Goal: Information Seeking & Learning: Learn about a topic

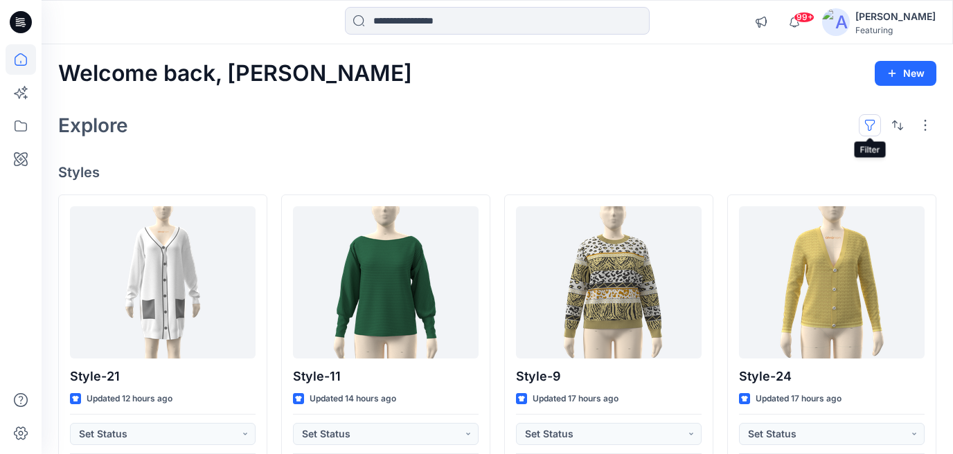
click at [876, 123] on button "button" at bounding box center [870, 125] width 22 height 22
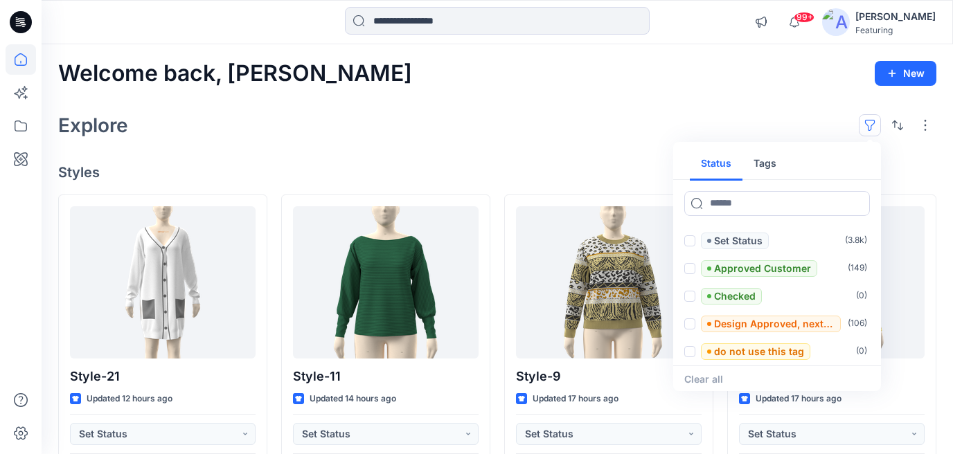
click at [768, 157] on button "Tags" at bounding box center [765, 164] width 45 height 33
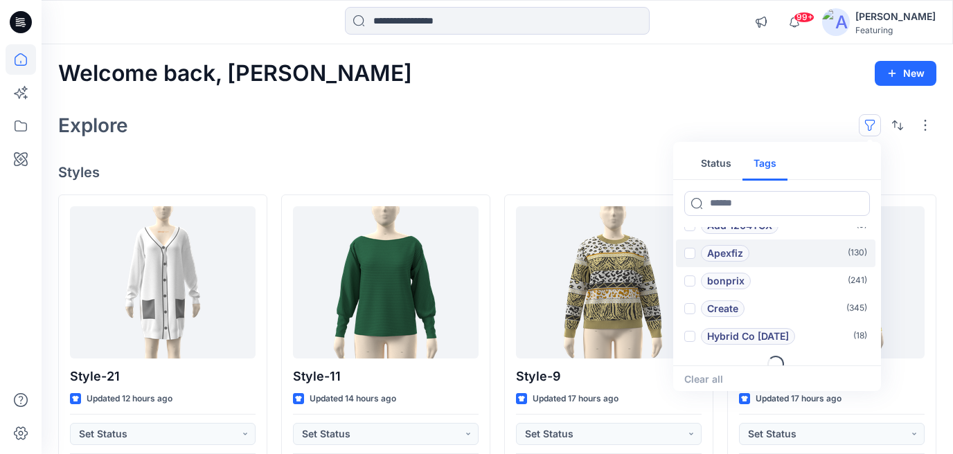
scroll to position [55, 0]
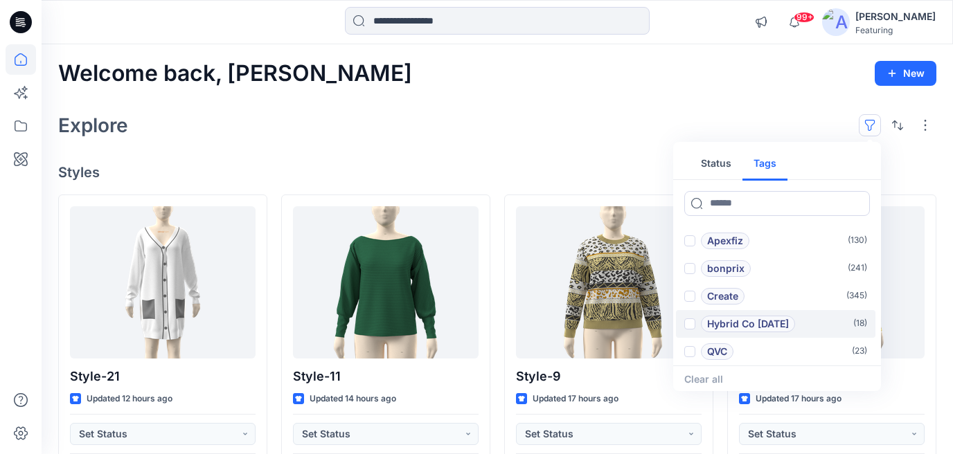
click at [693, 324] on span at bounding box center [689, 324] width 11 height 11
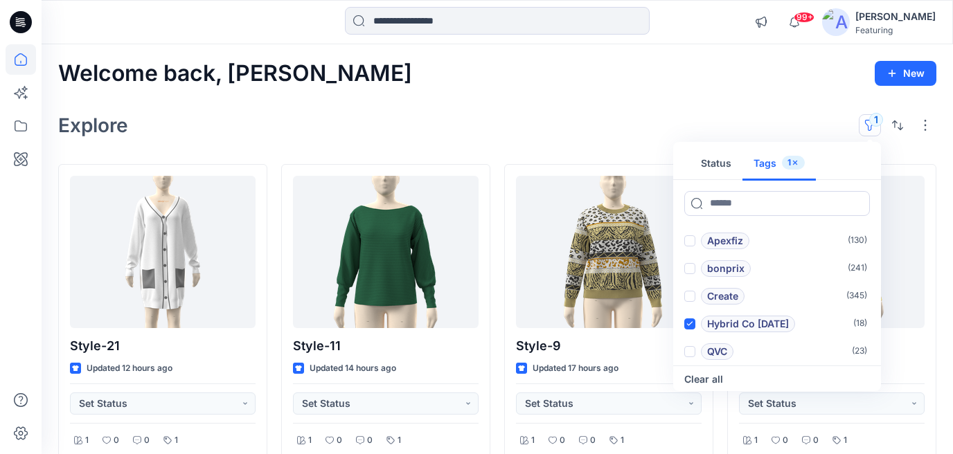
click at [633, 117] on div "Explore 1 Status Tags 1 Add 1101TPX ( 0 ) Add 1204TCX ( 0 ) Apexfiz ( 130 ) bon…" at bounding box center [497, 125] width 878 height 33
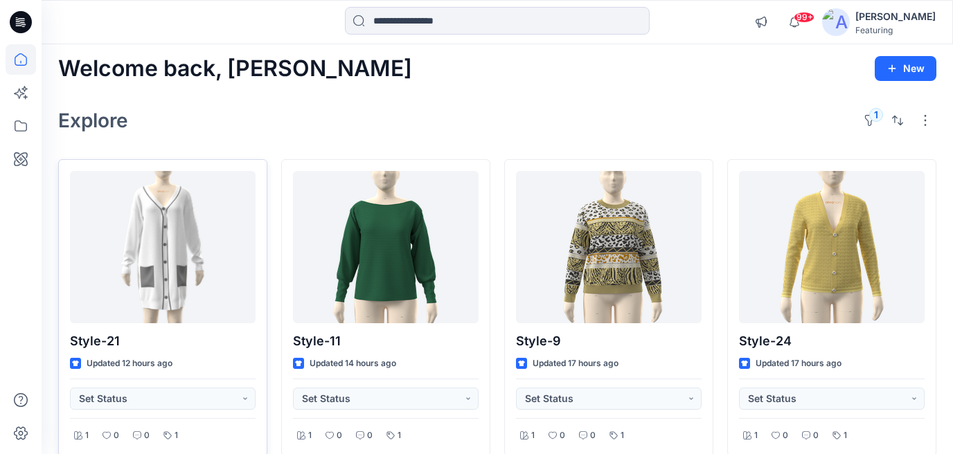
scroll to position [0, 0]
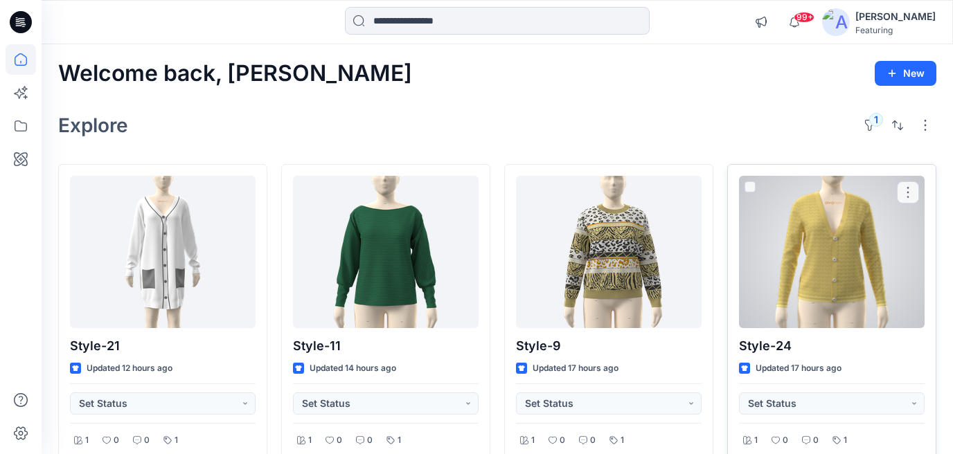
click at [825, 233] on div at bounding box center [832, 252] width 186 height 152
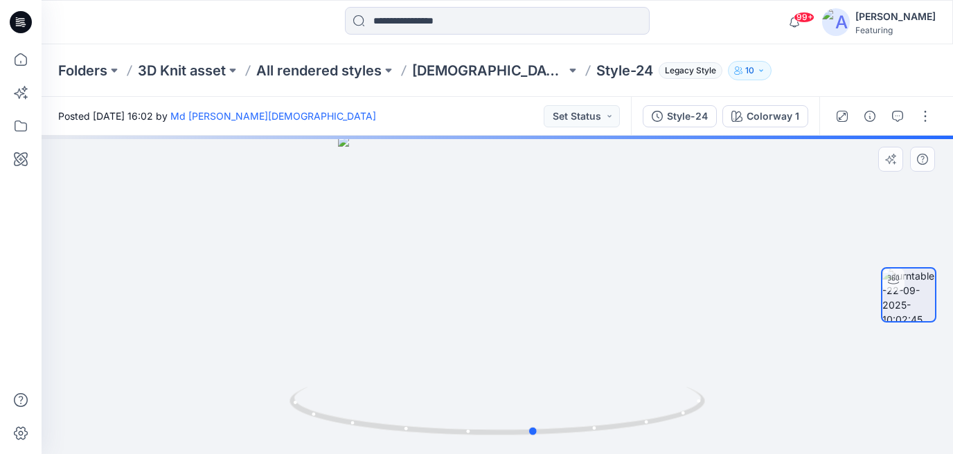
drag, startPoint x: 614, startPoint y: 331, endPoint x: 651, endPoint y: 323, distance: 38.3
click at [651, 323] on div at bounding box center [498, 295] width 912 height 319
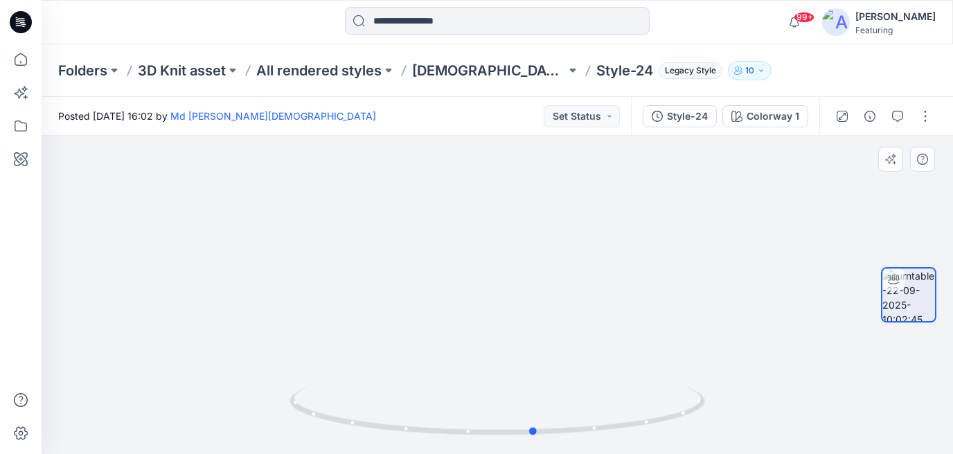
drag, startPoint x: 476, startPoint y: 418, endPoint x: 479, endPoint y: 274, distance: 144.1
click at [479, 275] on div at bounding box center [498, 295] width 912 height 319
drag, startPoint x: 457, startPoint y: 346, endPoint x: 476, endPoint y: 161, distance: 186.0
drag, startPoint x: 454, startPoint y: 249, endPoint x: 452, endPoint y: 63, distance: 185.7
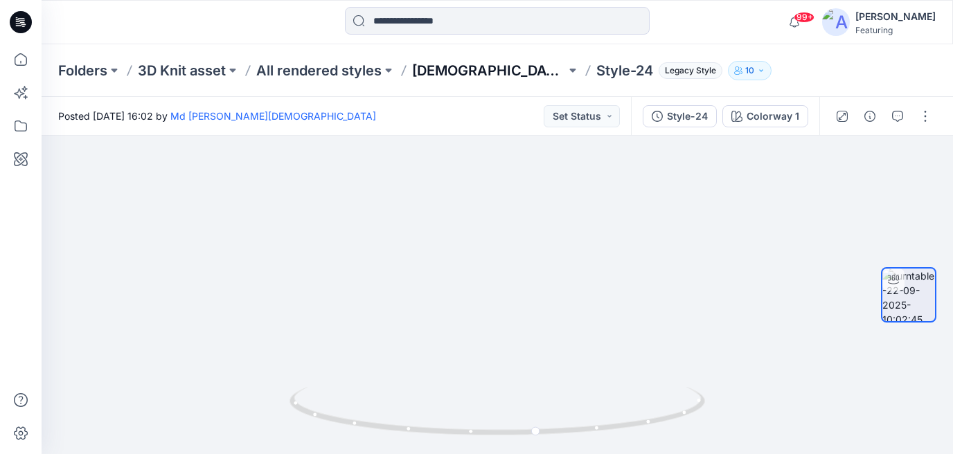
click at [453, 64] on div "Folders 3D Knit asset All rendered styles [DEMOGRAPHIC_DATA] Style-24 Legacy St…" at bounding box center [498, 249] width 912 height 410
drag, startPoint x: 536, startPoint y: 304, endPoint x: 478, endPoint y: 297, distance: 57.9
click at [478, 298] on div at bounding box center [498, 295] width 912 height 319
drag, startPoint x: 478, startPoint y: 297, endPoint x: 560, endPoint y: 299, distance: 82.5
click at [560, 299] on div at bounding box center [498, 295] width 912 height 319
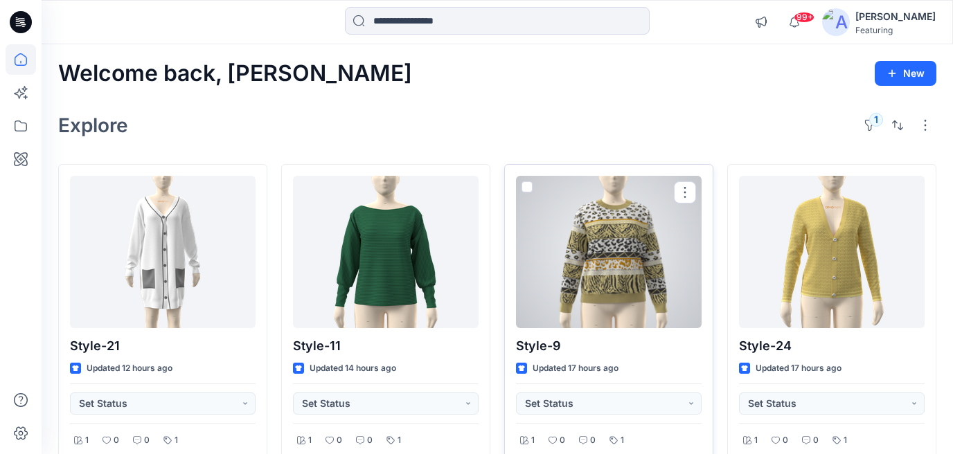
click at [604, 240] on div at bounding box center [609, 252] width 186 height 152
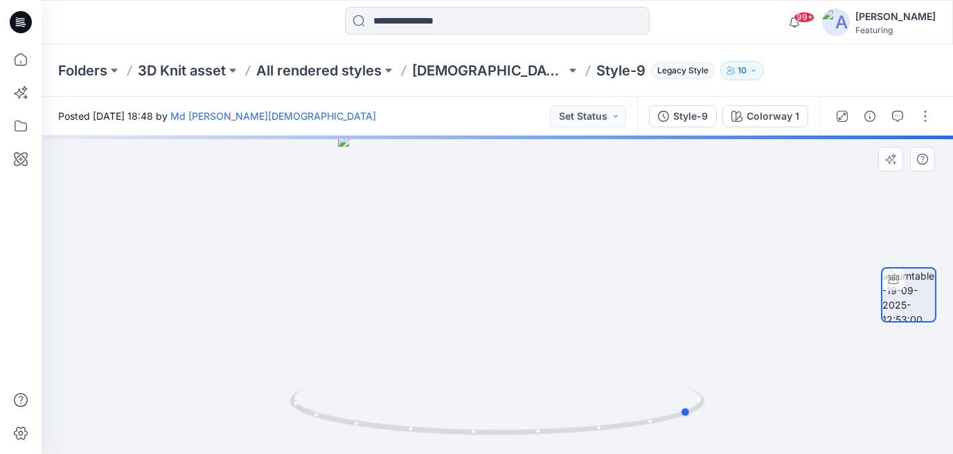
drag, startPoint x: 610, startPoint y: 319, endPoint x: 369, endPoint y: 299, distance: 241.9
click at [369, 299] on div at bounding box center [498, 295] width 912 height 319
drag, startPoint x: 621, startPoint y: 348, endPoint x: 669, endPoint y: 333, distance: 50.6
click at [670, 333] on div at bounding box center [498, 295] width 912 height 319
drag, startPoint x: 430, startPoint y: 327, endPoint x: 615, endPoint y: 322, distance: 185.0
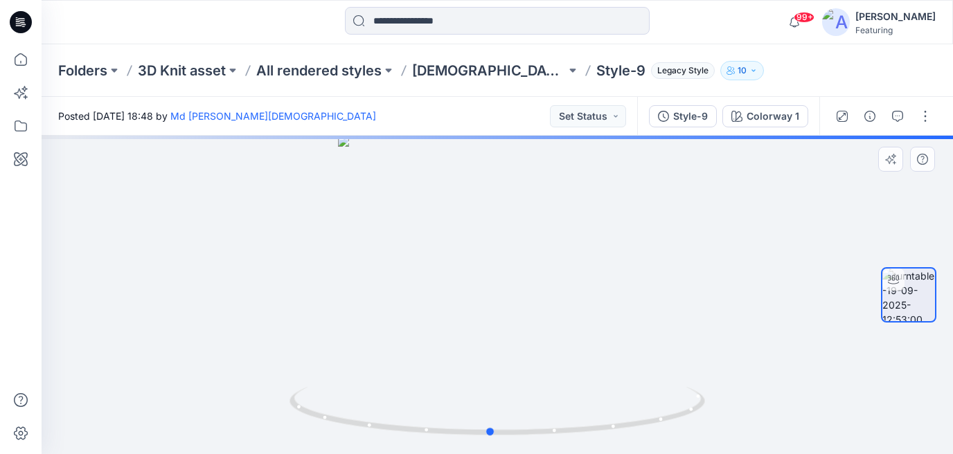
click at [615, 322] on div at bounding box center [498, 295] width 912 height 319
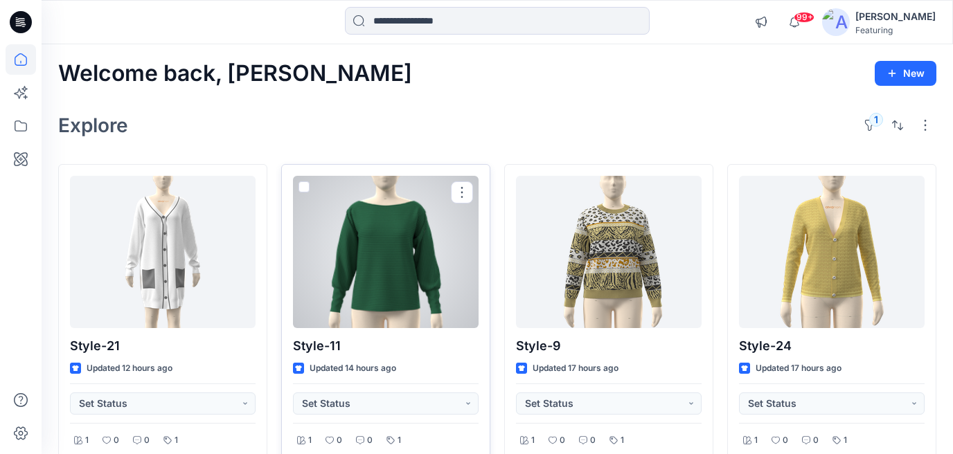
click at [387, 265] on div at bounding box center [386, 252] width 186 height 152
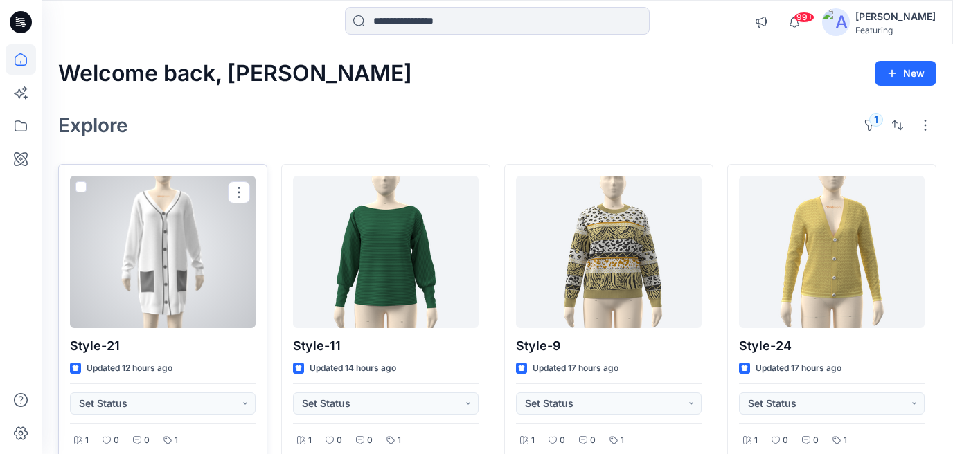
click at [168, 237] on div at bounding box center [163, 252] width 186 height 152
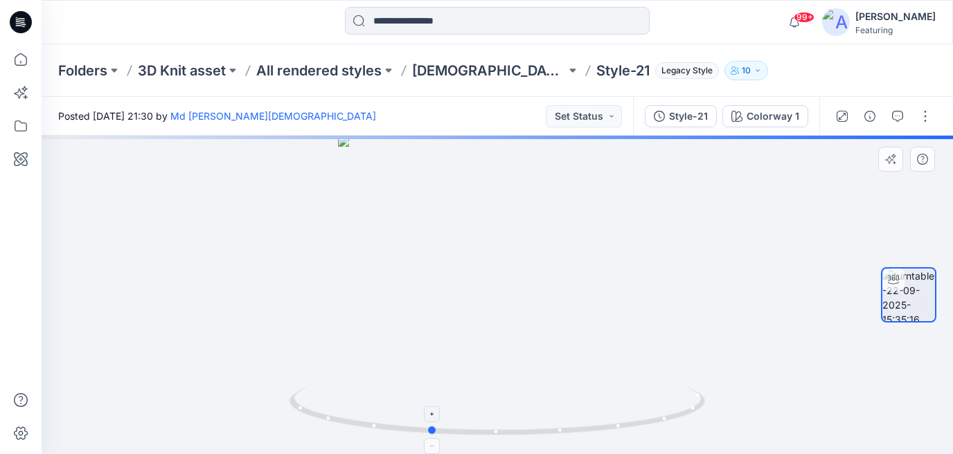
drag, startPoint x: 610, startPoint y: 430, endPoint x: 508, endPoint y: 429, distance: 102.5
click at [511, 430] on icon at bounding box center [499, 413] width 419 height 52
drag, startPoint x: 497, startPoint y: 428, endPoint x: 613, endPoint y: 418, distance: 116.8
click at [613, 418] on icon at bounding box center [499, 413] width 419 height 52
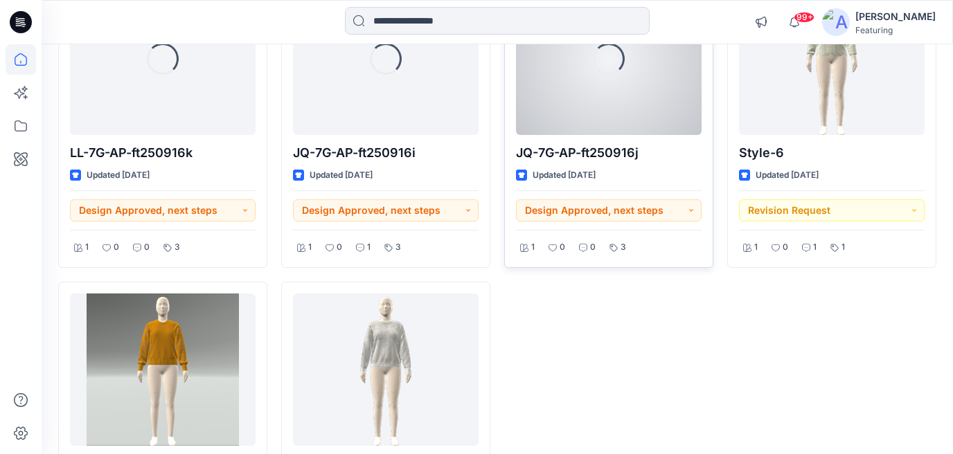
scroll to position [1167, 0]
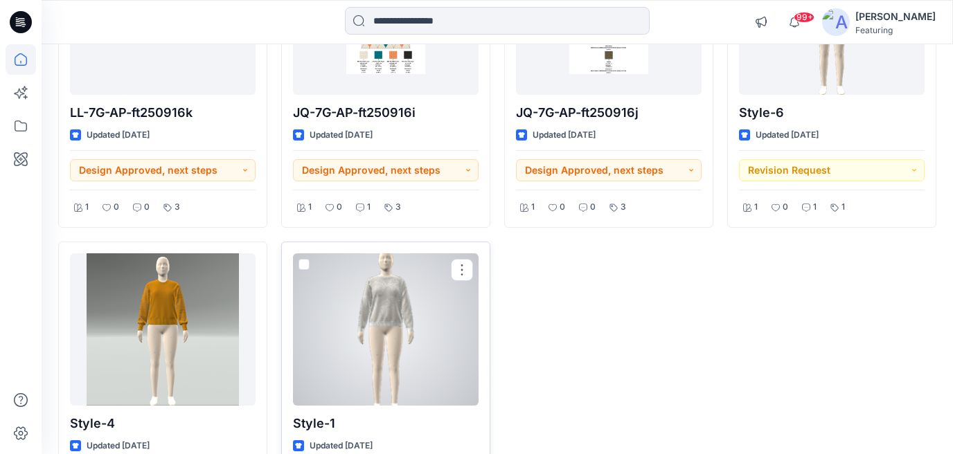
click at [392, 309] on div at bounding box center [386, 330] width 186 height 152
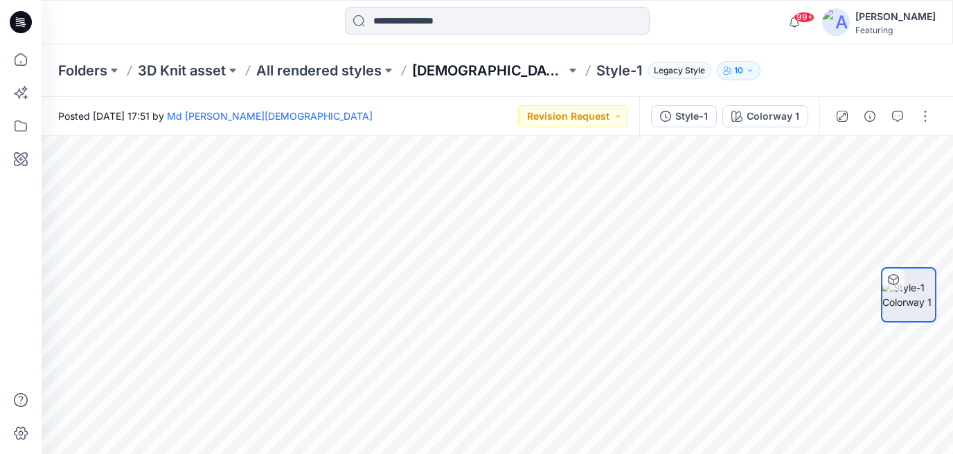
click at [448, 69] on p "[DEMOGRAPHIC_DATA]" at bounding box center [489, 70] width 154 height 19
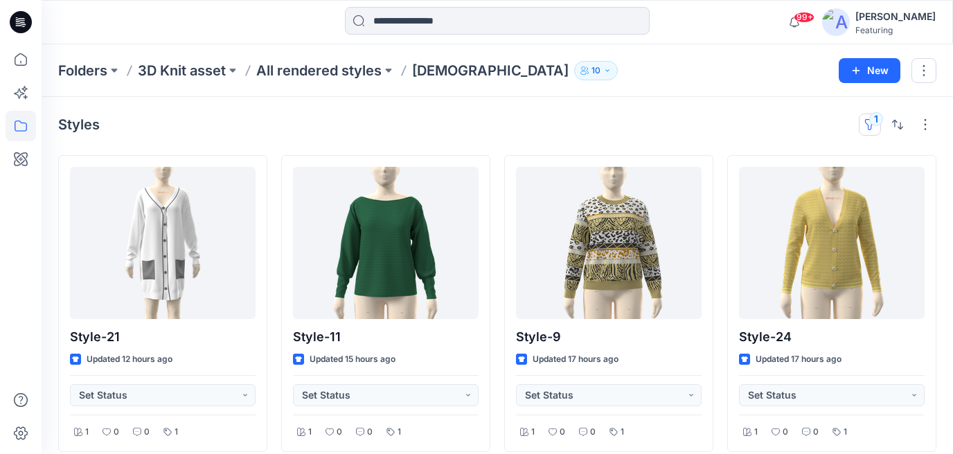
click at [872, 123] on button "1" at bounding box center [870, 125] width 22 height 22
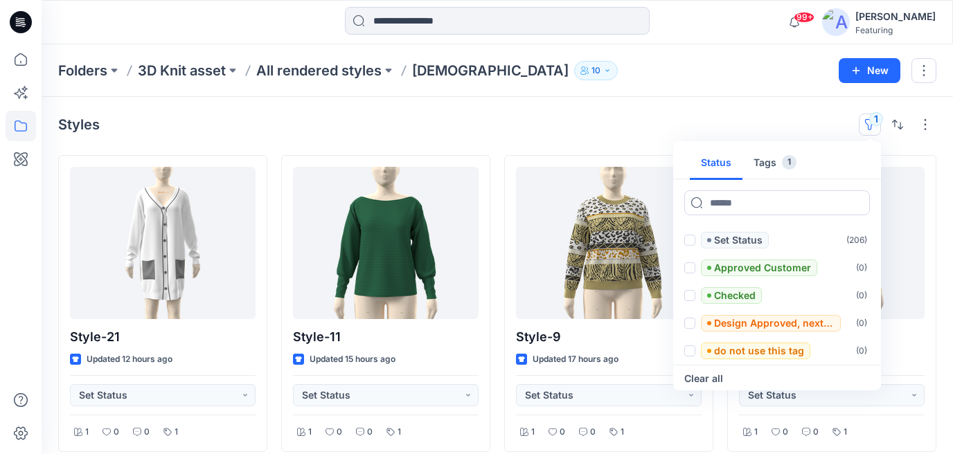
click at [769, 158] on button "Tags 1" at bounding box center [775, 163] width 65 height 33
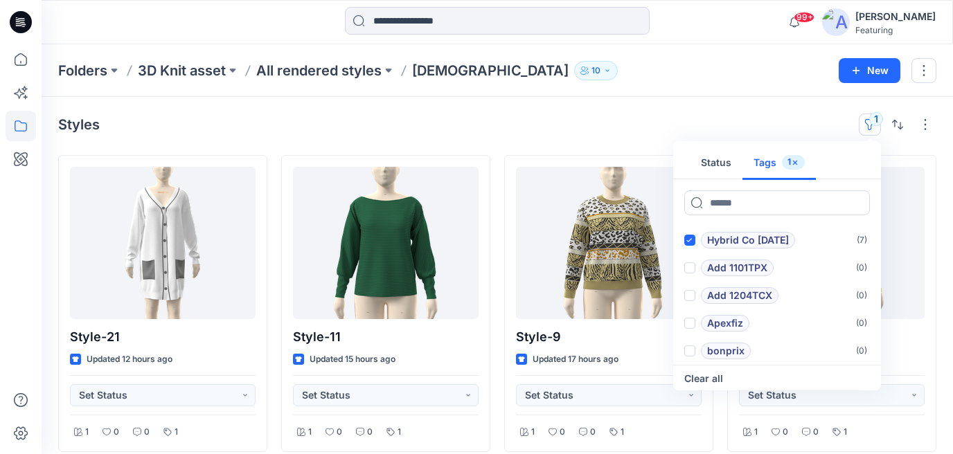
click at [682, 112] on div "Styles 1 Status Tags 1 Hybrid Co [DATE] ( 7 ) Add 1101TPX ( 0 ) Add 1204TCX ( 0…" at bounding box center [498, 438] width 912 height 683
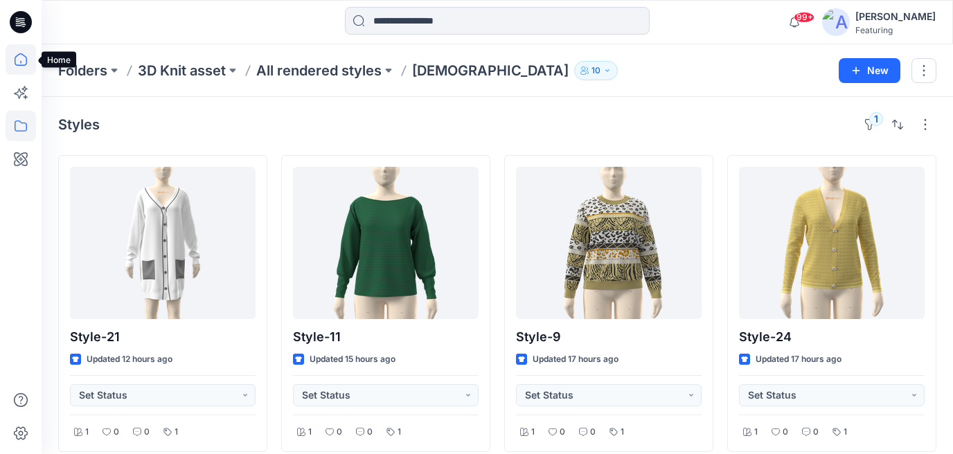
click at [23, 53] on icon at bounding box center [21, 59] width 30 height 30
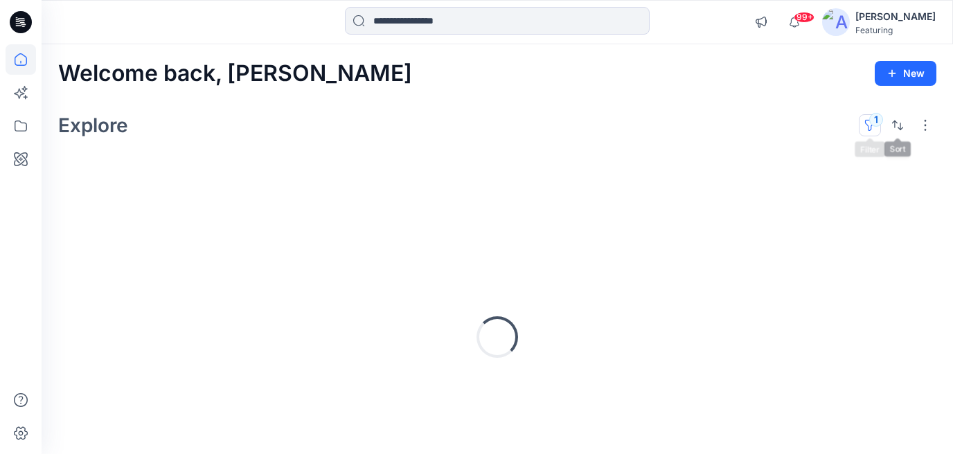
click at [872, 126] on button "1" at bounding box center [870, 125] width 22 height 22
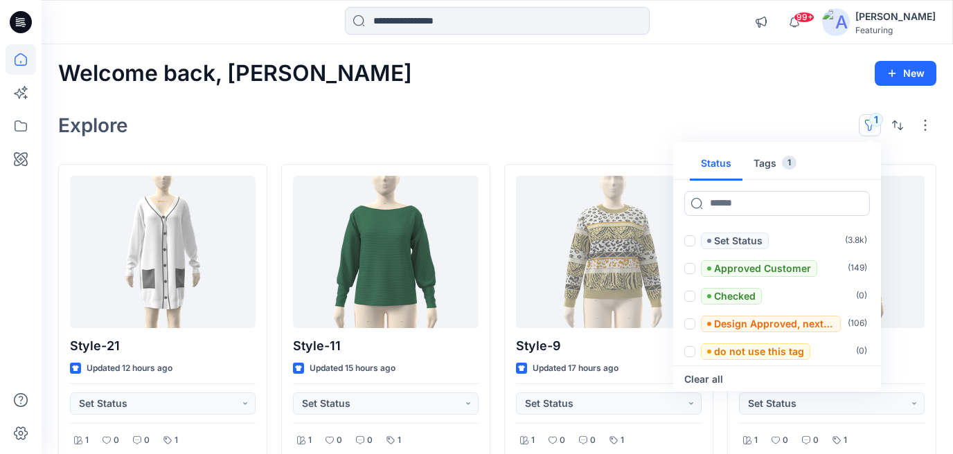
click at [771, 166] on button "Tags 1" at bounding box center [775, 164] width 65 height 33
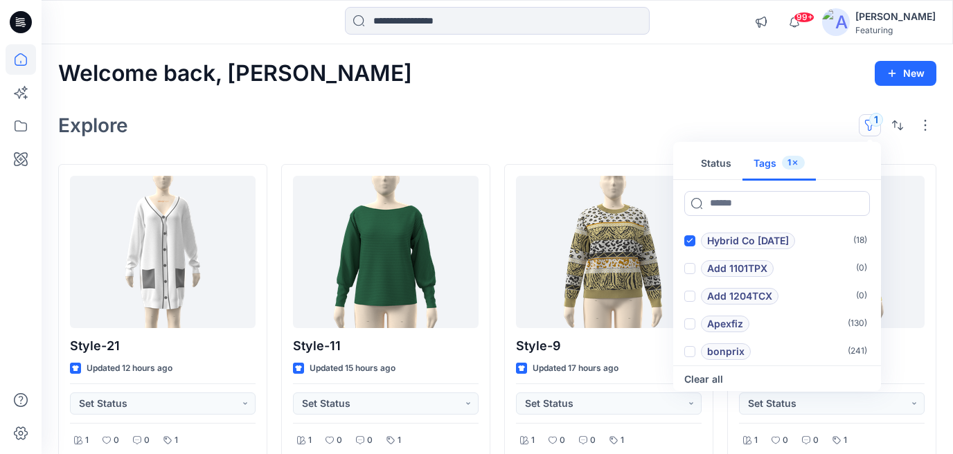
click at [697, 116] on div "Explore 1 Status Tags 1 Hybrid Co [DATE] ( 18 ) Add 1101TPX ( 0 ) Add 1204TCX (…" at bounding box center [497, 125] width 878 height 33
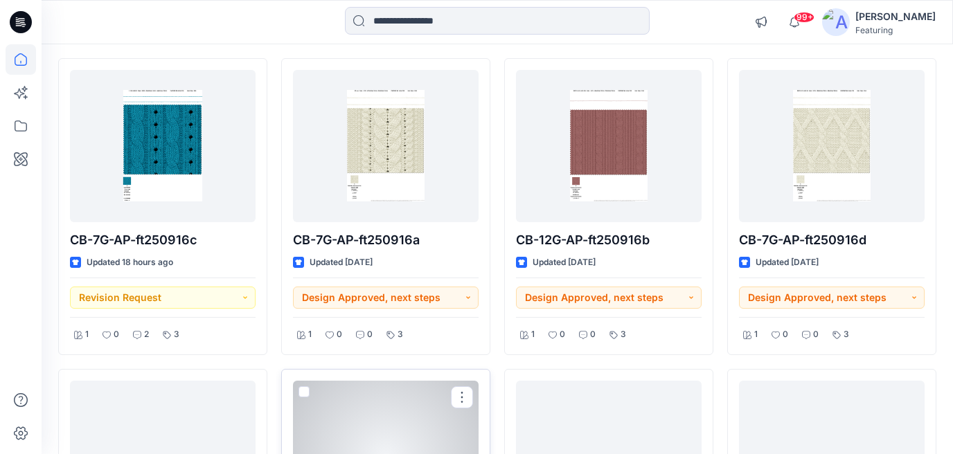
scroll to position [416, 0]
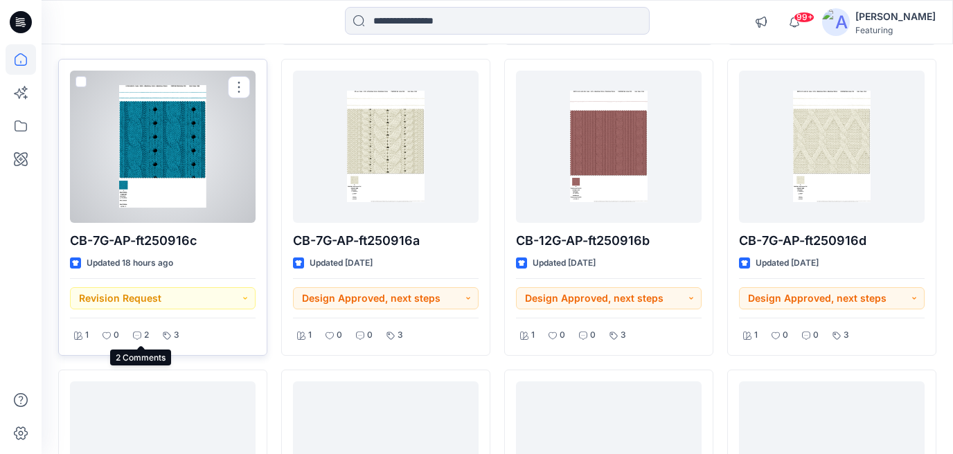
click at [139, 337] on icon at bounding box center [137, 336] width 8 height 8
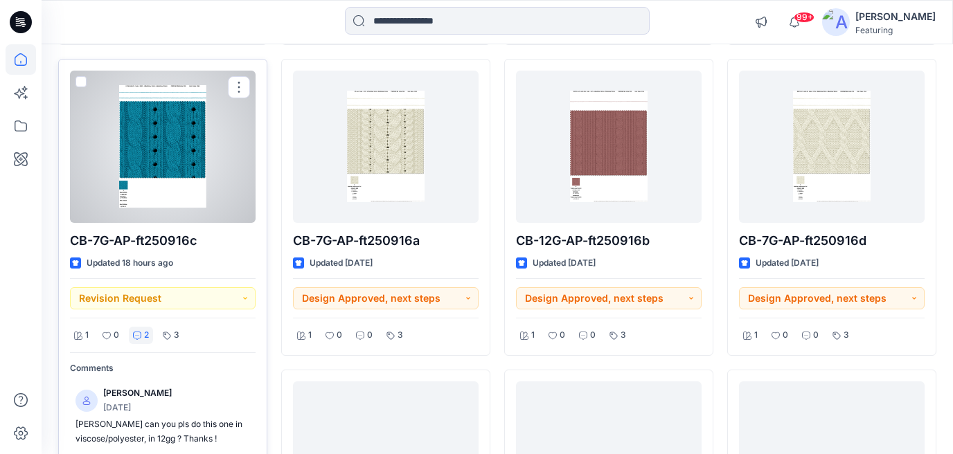
click at [201, 189] on div at bounding box center [163, 147] width 186 height 152
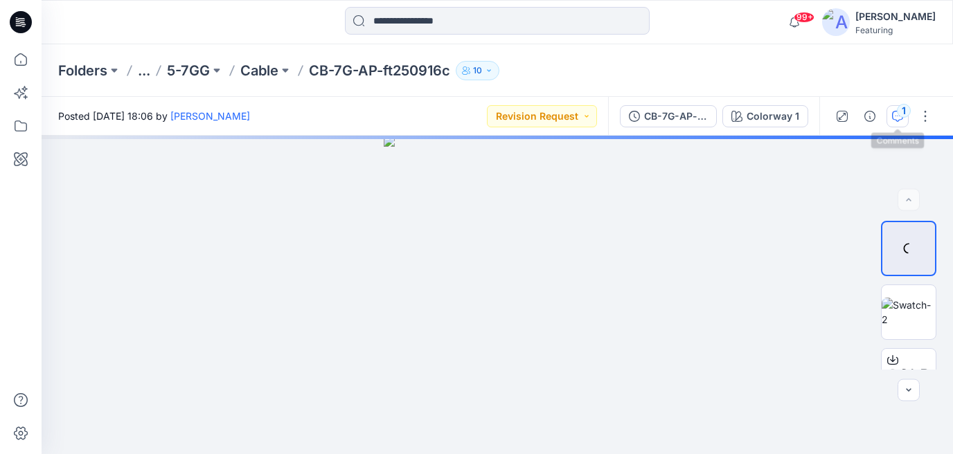
click at [893, 123] on button "1" at bounding box center [898, 116] width 22 height 22
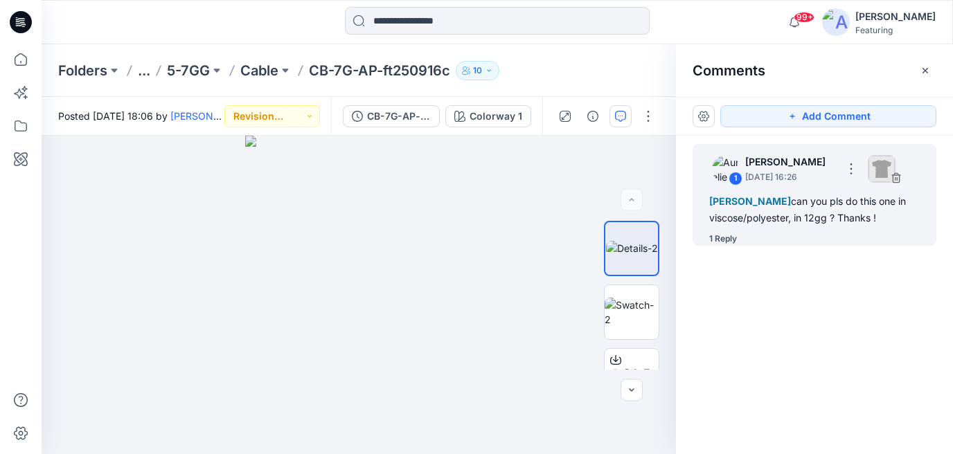
click at [726, 243] on div "1 Reply" at bounding box center [723, 239] width 28 height 14
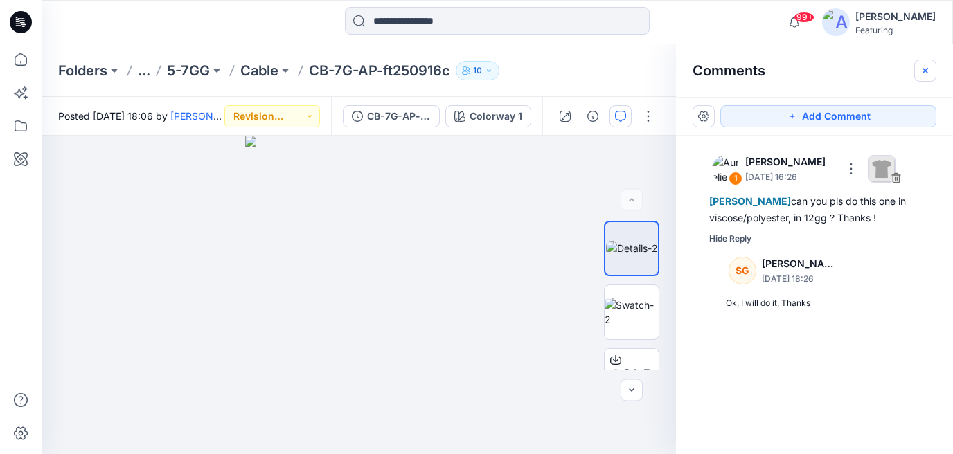
click at [925, 69] on icon "button" at bounding box center [925, 70] width 11 height 11
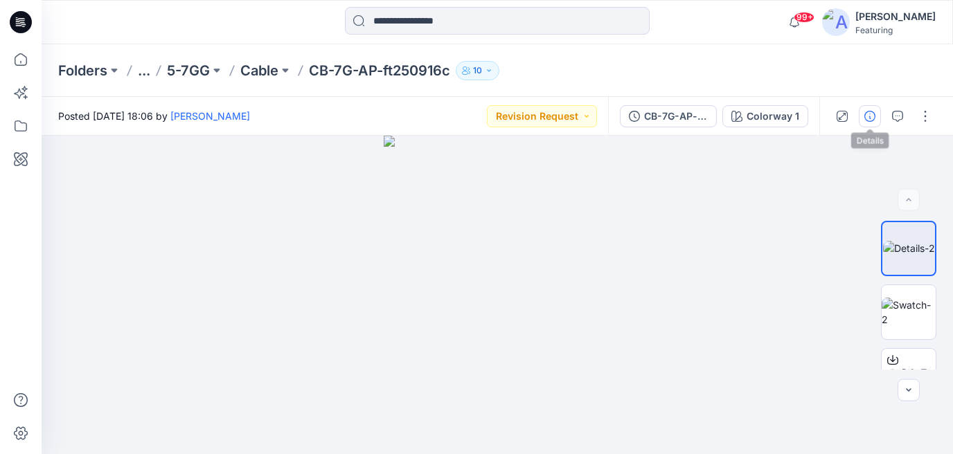
click at [874, 115] on icon "button" at bounding box center [870, 116] width 11 height 11
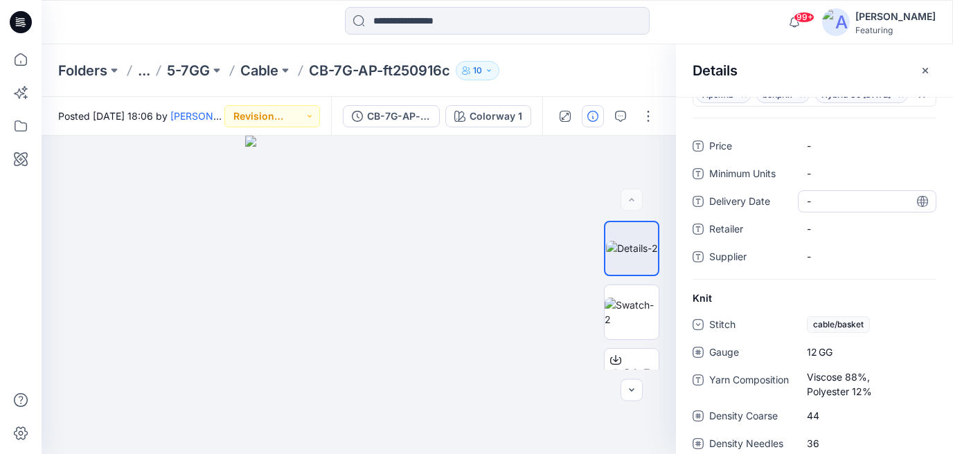
scroll to position [136, 0]
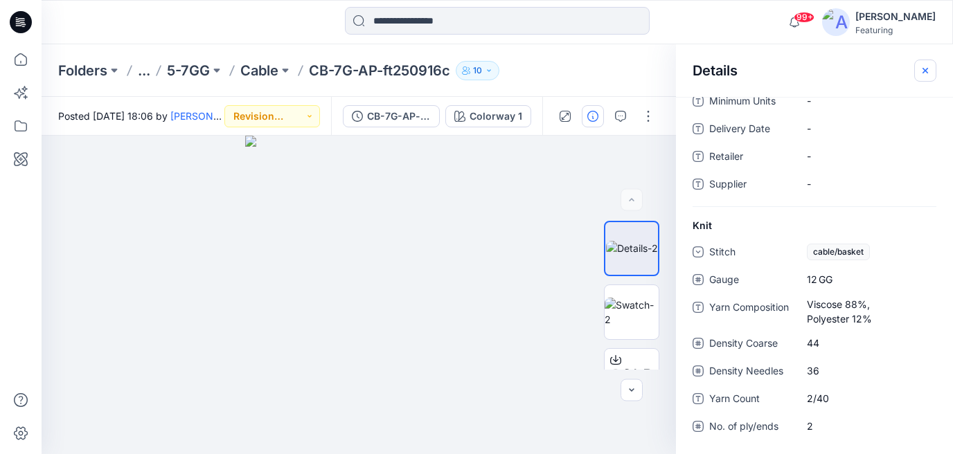
click at [928, 67] on icon "button" at bounding box center [925, 70] width 11 height 11
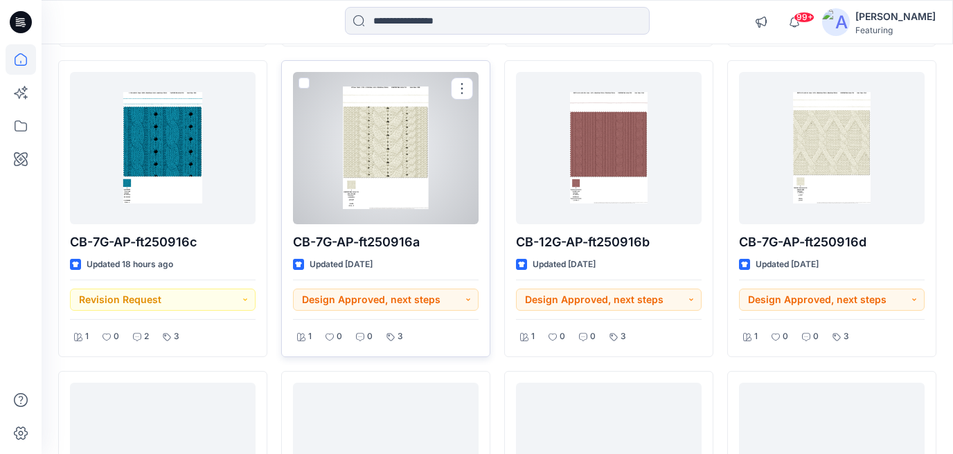
scroll to position [409, 0]
